Goal: Register for event/course

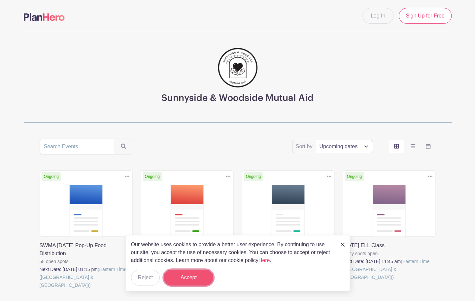
click at [194, 278] on button "Accept" at bounding box center [189, 278] width 50 height 16
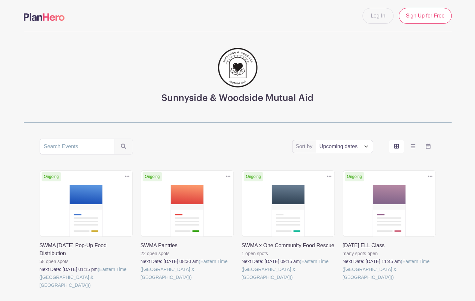
click at [242, 281] on link at bounding box center [242, 281] width 0 height 0
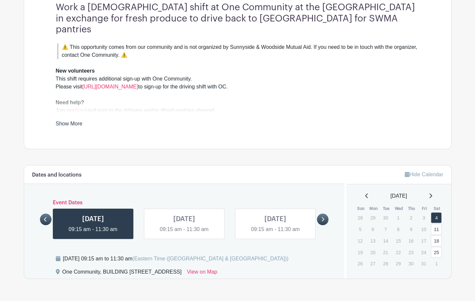
scroll to position [209, 0]
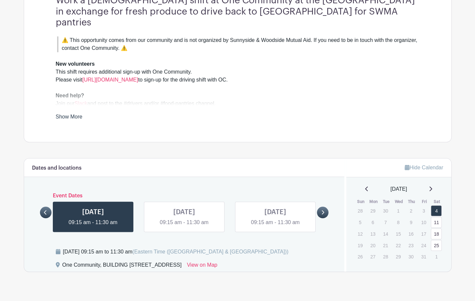
click at [73, 114] on link "Show More" at bounding box center [69, 118] width 27 height 8
click at [125, 36] on blockquote "⚠️ This opportunity comes from our community and is not organized by Sunnyside …" at bounding box center [238, 44] width 362 height 16
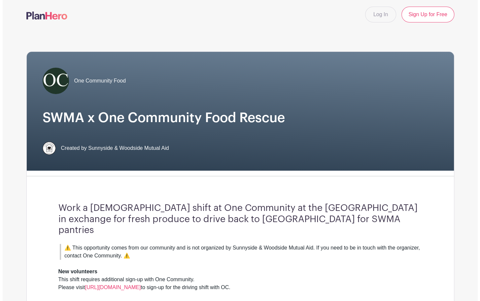
scroll to position [0, 0]
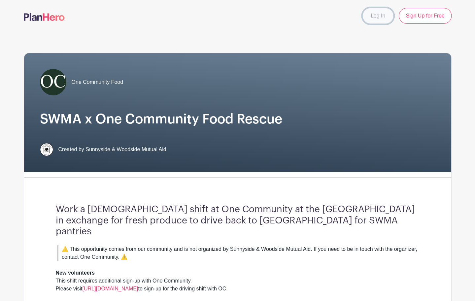
click at [382, 16] on link "Log In" at bounding box center [378, 16] width 31 height 16
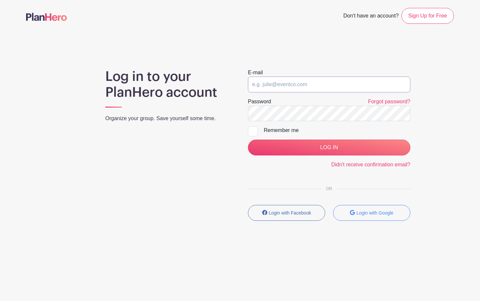
click at [287, 83] on input "email" at bounding box center [329, 85] width 163 height 16
type input "markclemensny@gmail.com"
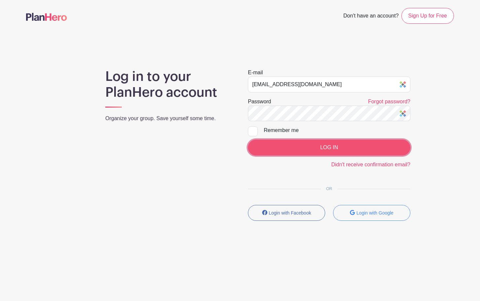
click at [320, 146] on input "LOG IN" at bounding box center [329, 148] width 163 height 16
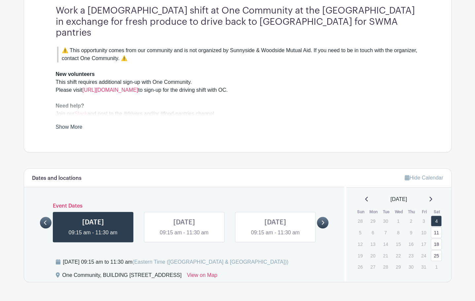
scroll to position [201, 0]
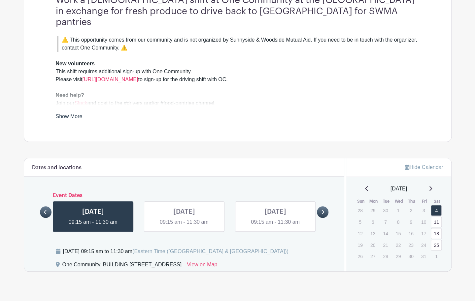
click at [184, 226] on link at bounding box center [184, 226] width 0 height 0
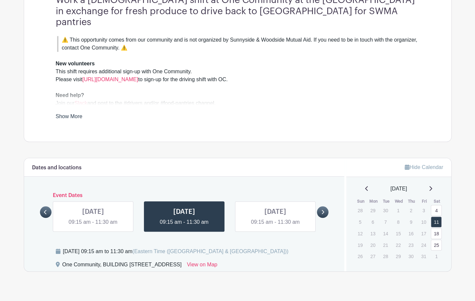
click at [275, 226] on link at bounding box center [275, 226] width 0 height 0
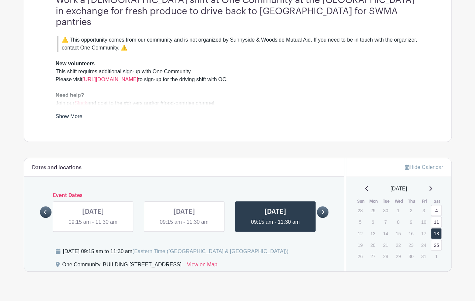
click at [184, 226] on link at bounding box center [184, 226] width 0 height 0
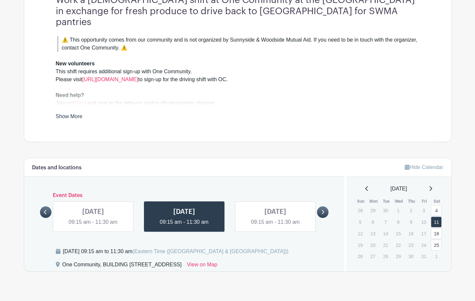
click at [93, 226] on link at bounding box center [93, 226] width 0 height 0
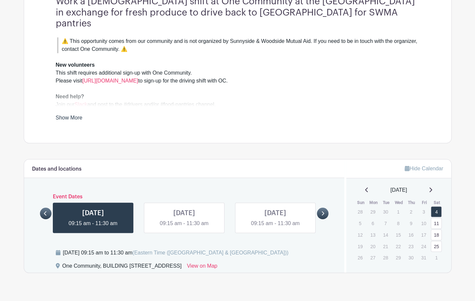
scroll to position [201, 0]
